Goal: Task Accomplishment & Management: Use online tool/utility

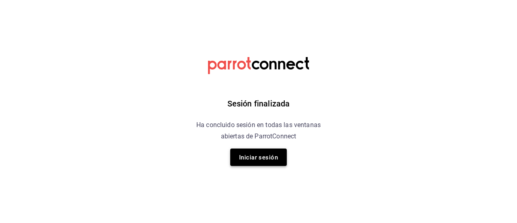
click at [247, 156] on font "Iniciar sesión" at bounding box center [258, 157] width 39 height 7
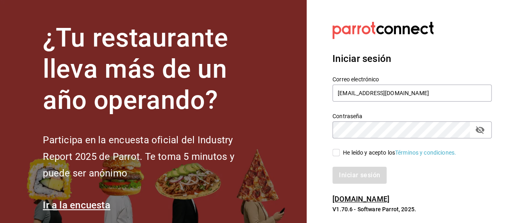
click at [336, 152] on input "He leído y acepto los Términos y condiciones." at bounding box center [336, 152] width 7 height 7
checkbox input "true"
click at [341, 171] on font "Iniciar sesión" at bounding box center [360, 175] width 41 height 8
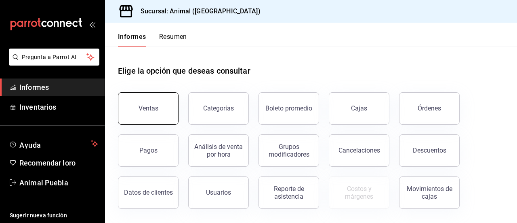
click at [155, 109] on font "Ventas" at bounding box center [149, 108] width 20 height 8
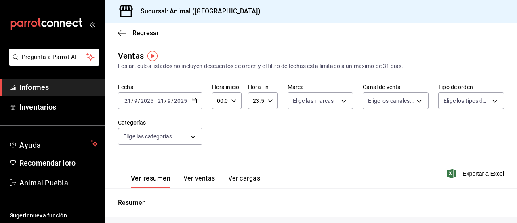
click at [196, 100] on \(Stroke\) "button" at bounding box center [194, 100] width 4 height 0
click at [192, 102] on icon "button" at bounding box center [195, 101] width 6 height 6
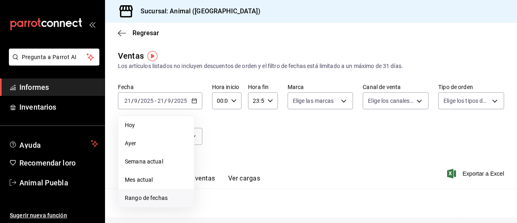
click at [129, 198] on font "Rango de fechas" at bounding box center [146, 197] width 43 height 6
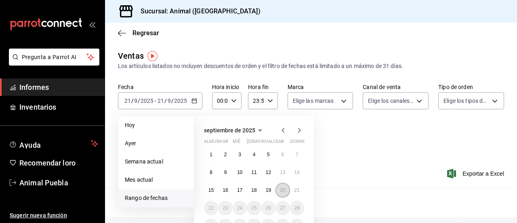
click at [285, 186] on button "20" at bounding box center [283, 190] width 14 height 15
click at [296, 188] on font "21" at bounding box center [297, 190] width 5 height 6
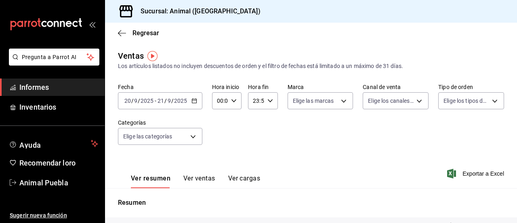
click at [232, 101] on icon "button" at bounding box center [234, 101] width 6 height 6
click at [219, 164] on font "04" at bounding box center [218, 166] width 6 height 6
type input "04:00"
click at [458, 173] on div at bounding box center [258, 111] width 517 height 223
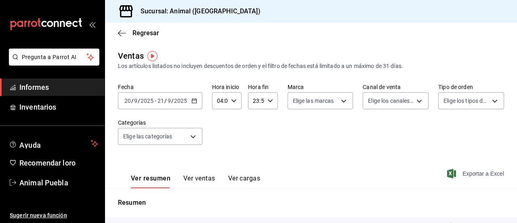
click at [459, 169] on span "Exportar a Excel" at bounding box center [476, 174] width 55 height 10
click at [50, 87] on span "Informes" at bounding box center [58, 87] width 79 height 11
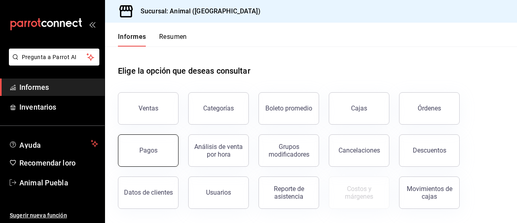
click at [155, 157] on button "Pagos" at bounding box center [148, 150] width 61 height 32
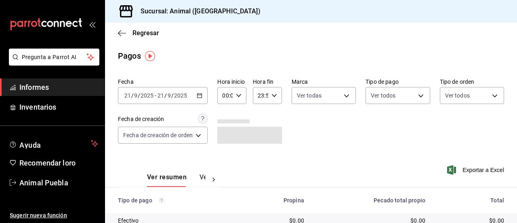
click at [202, 95] on icon "button" at bounding box center [200, 96] width 6 height 6
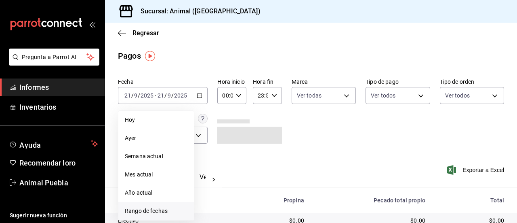
click at [155, 207] on font "Rango de fechas" at bounding box center [146, 210] width 43 height 6
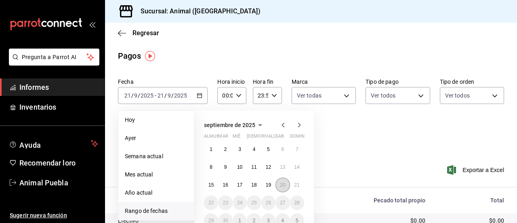
click at [279, 182] on button "20" at bounding box center [283, 184] width 14 height 15
click at [298, 180] on button "21" at bounding box center [297, 184] width 14 height 15
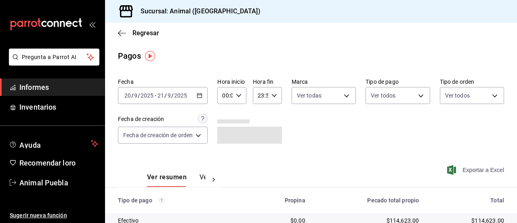
click at [473, 166] on span "Exportar a Excel" at bounding box center [476, 170] width 55 height 10
